Goal: Find specific page/section: Find specific page/section

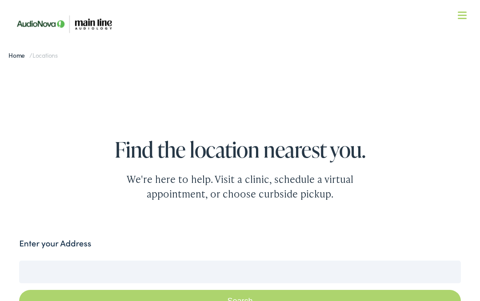
click at [61, 268] on input "Enter your Address" at bounding box center [240, 272] width 442 height 22
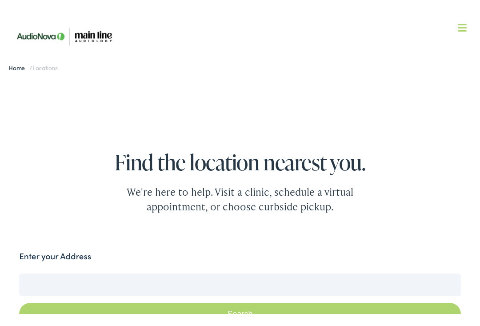
scroll to position [41, 0]
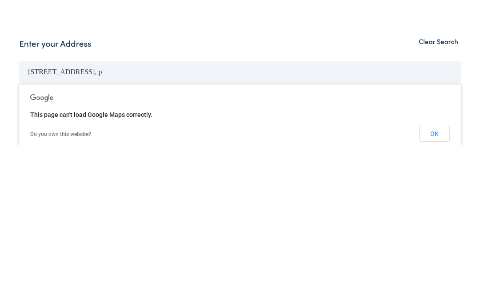
type input "229 Locust Street philadelphia, pa"
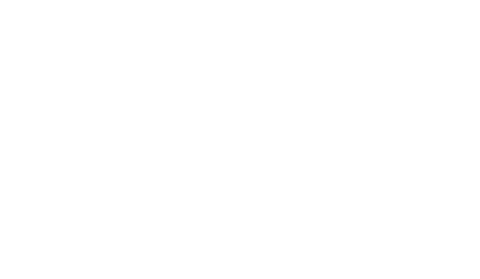
scroll to position [1466, 0]
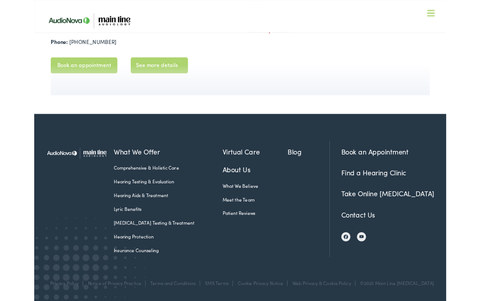
scroll to position [1468, 0]
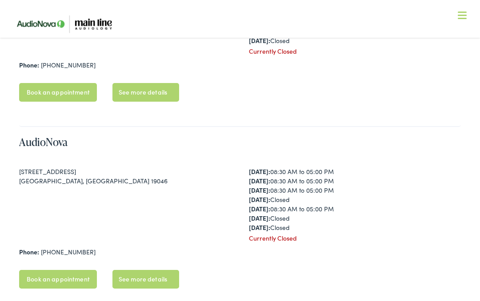
scroll to position [586, 0]
